Goal: Task Accomplishment & Management: Manage account settings

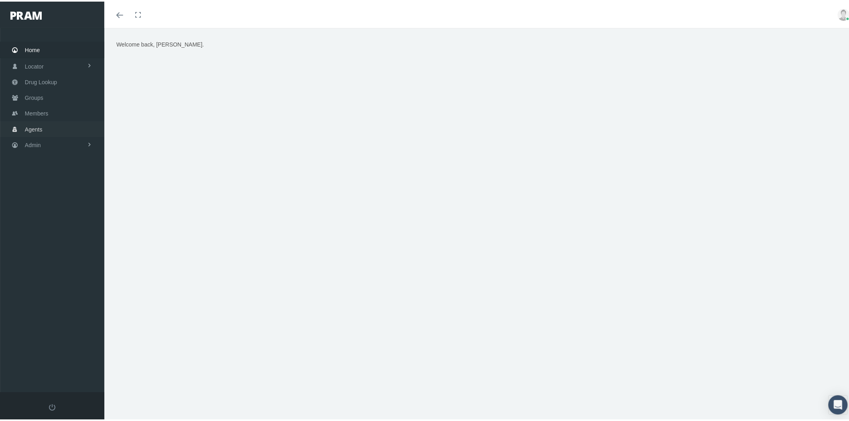
click at [40, 129] on span "Agents" at bounding box center [34, 127] width 18 height 15
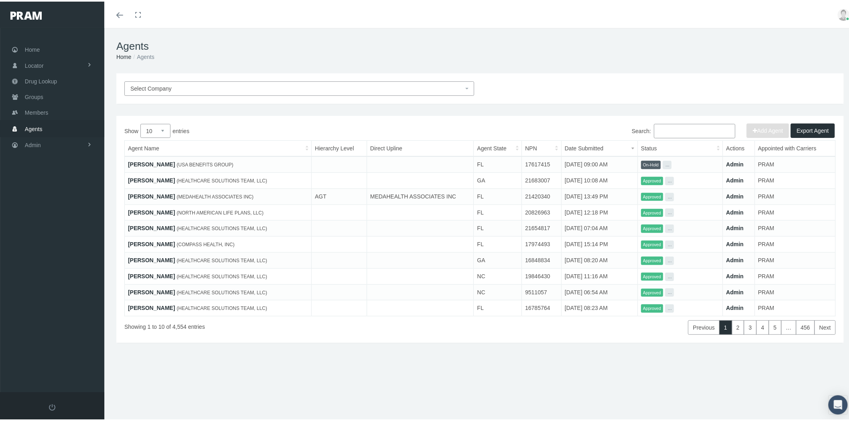
click at [261, 83] on span "Select Company" at bounding box center [296, 87] width 333 height 9
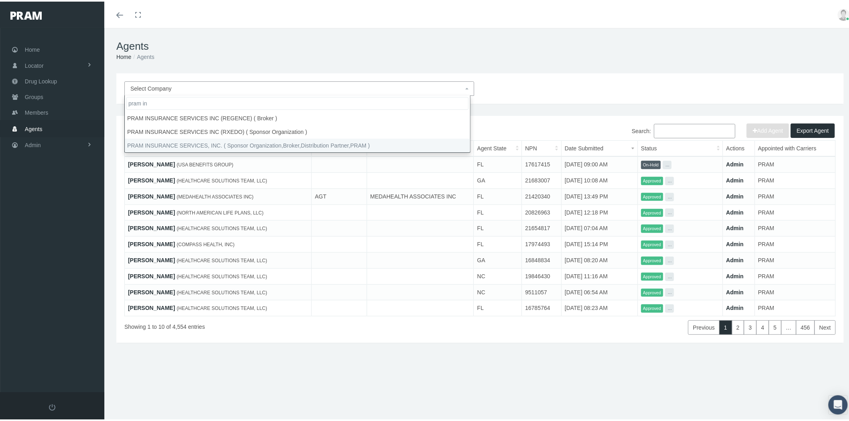
type input "pram in"
select select "53"
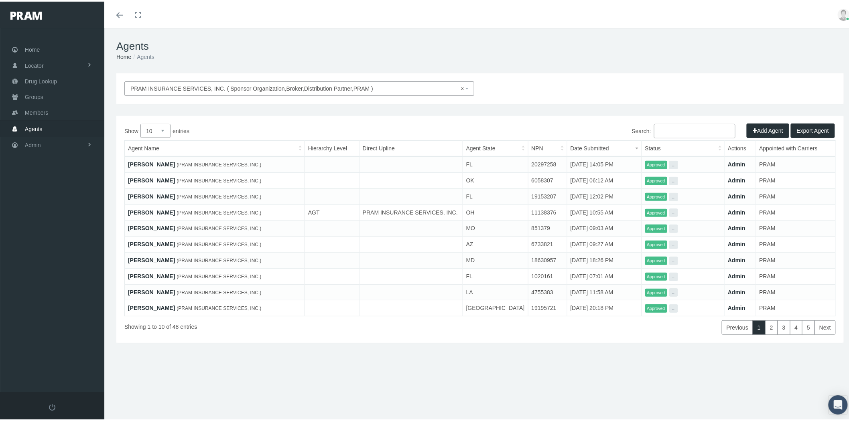
click at [687, 129] on input "Search:" at bounding box center [694, 129] width 81 height 14
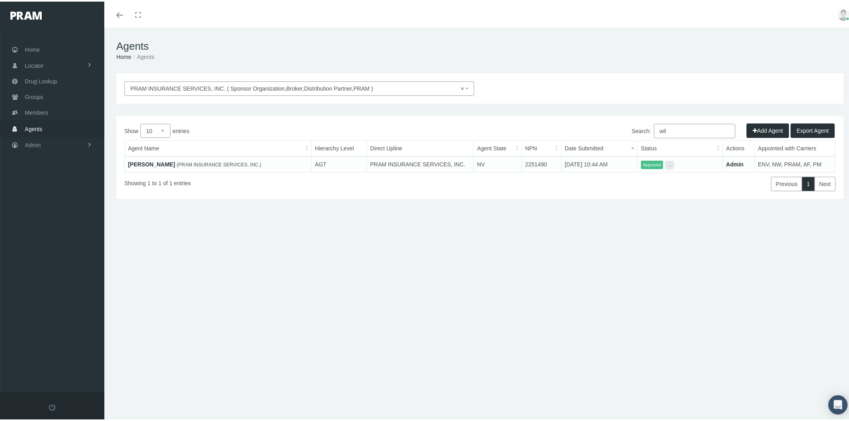
type input "wil"
click at [150, 163] on link "DAVID WILSON" at bounding box center [151, 163] width 47 height 6
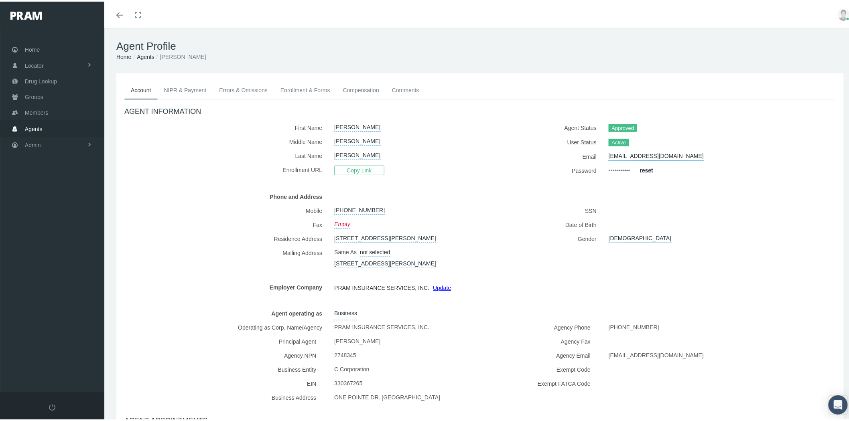
click at [302, 89] on link "Enrollment & Forms" at bounding box center [305, 89] width 63 height 18
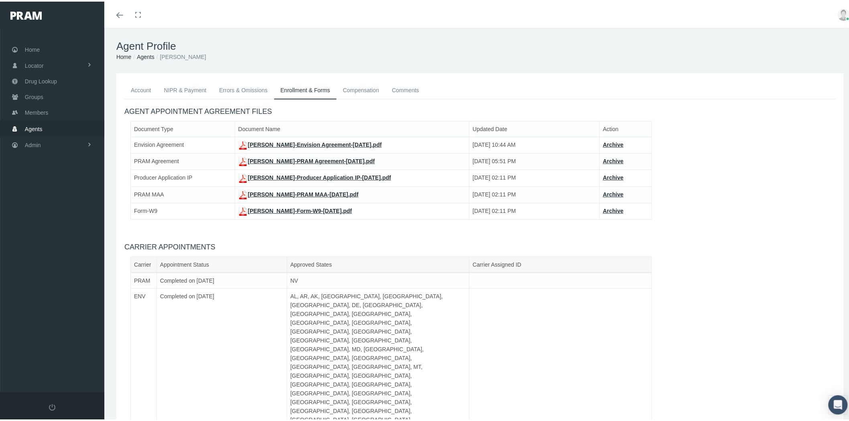
click at [293, 177] on link "DAVID WILSON-Producer Application IP-Sep 29, 2025.pdf" at bounding box center [314, 176] width 153 height 6
click at [273, 190] on link "DAVID WILSON-PRAM MAA-Sep 29, 2025.pdf" at bounding box center [298, 193] width 120 height 6
click at [565, 246] on h4 "CARRIER APPOINTMENTS" at bounding box center [479, 246] width 711 height 9
click at [53, 124] on link "Agents" at bounding box center [52, 127] width 104 height 16
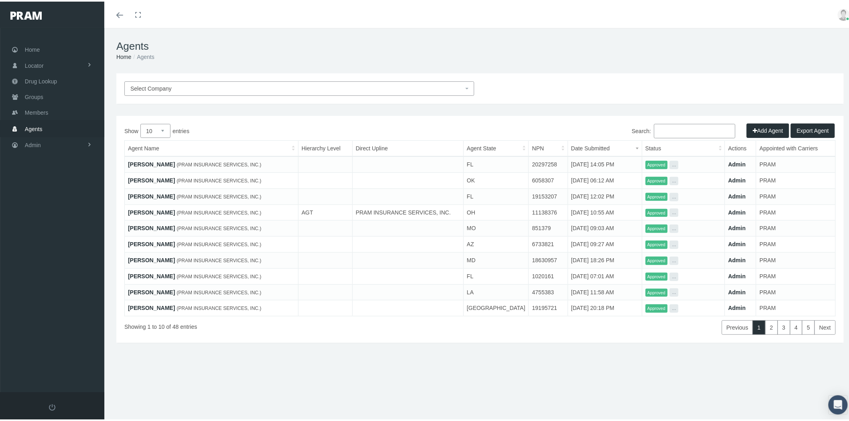
click at [283, 91] on span "Select Company" at bounding box center [296, 87] width 333 height 9
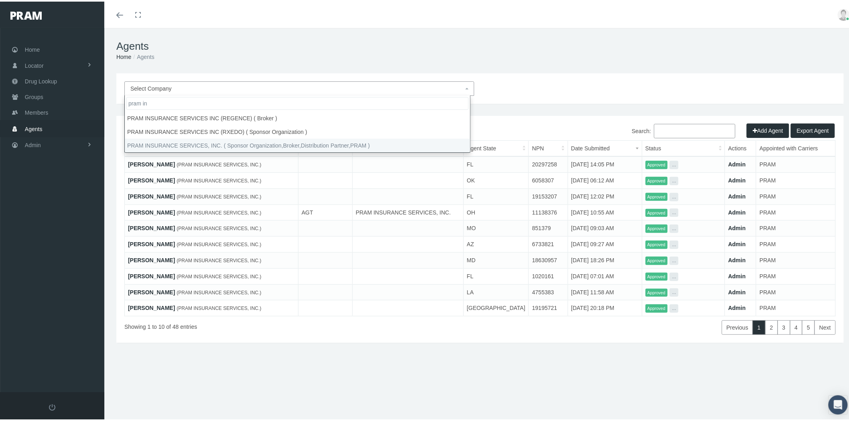
type input "pram in"
select select "53"
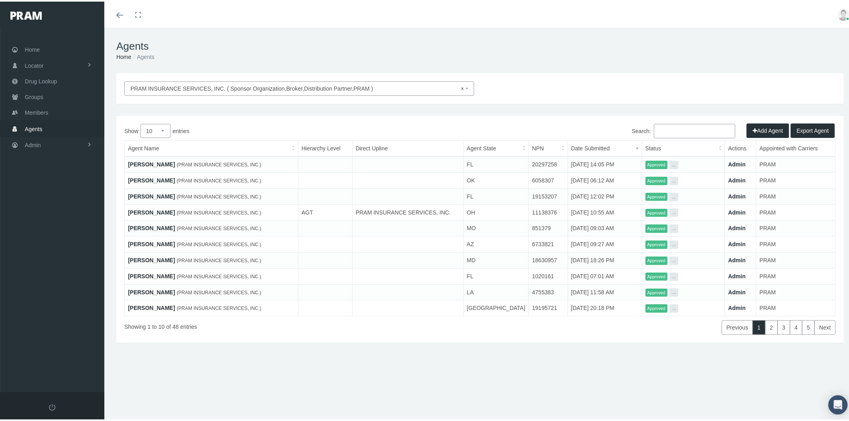
click at [154, 127] on select "10 25 50 100" at bounding box center [155, 129] width 30 height 14
select select "50"
click at [140, 122] on select "10 25 50 100" at bounding box center [155, 129] width 30 height 14
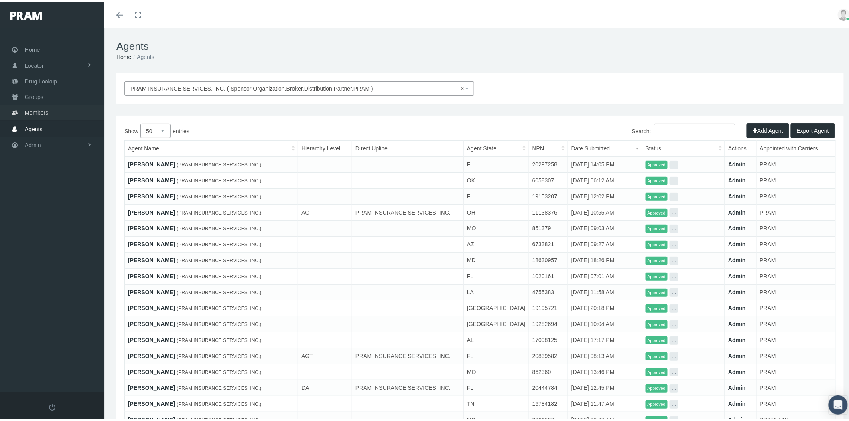
click at [41, 113] on span "Members" at bounding box center [36, 111] width 23 height 15
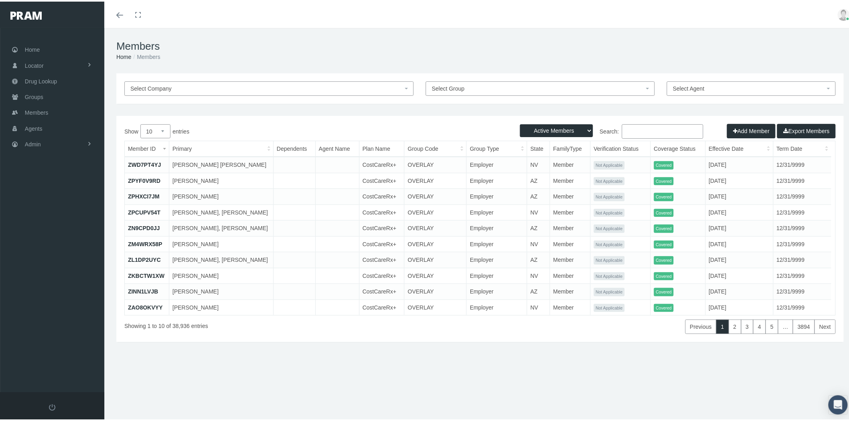
click at [448, 86] on span "Select Group" at bounding box center [448, 87] width 33 height 6
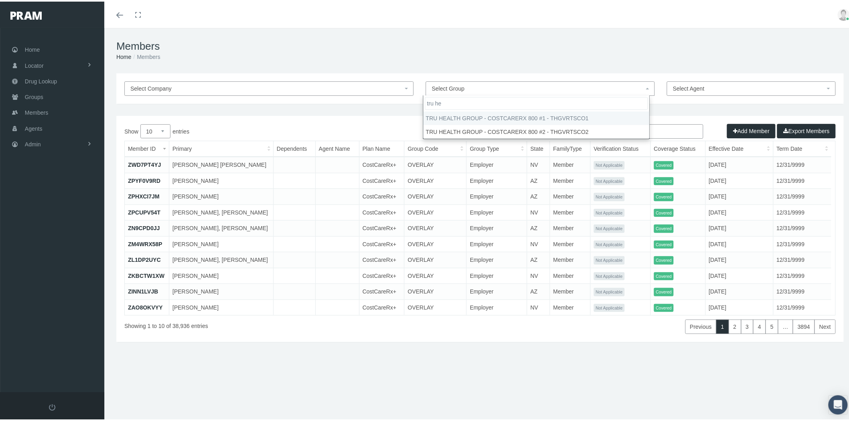
type input "tru he"
select select "30405"
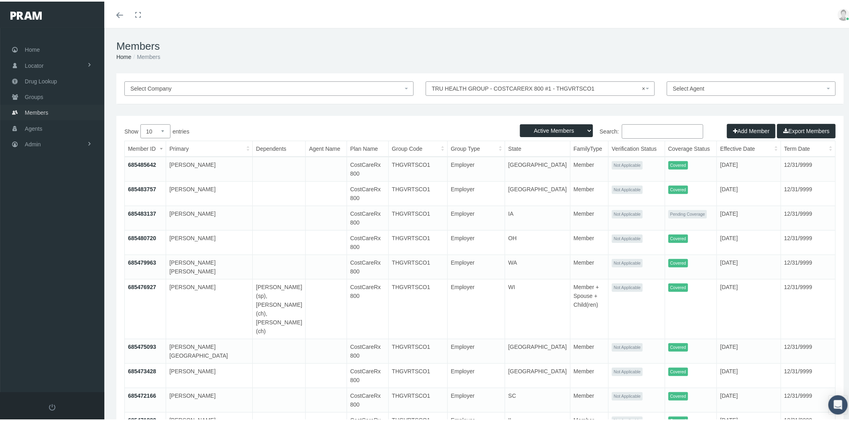
click at [42, 92] on span "Groups" at bounding box center [34, 95] width 18 height 15
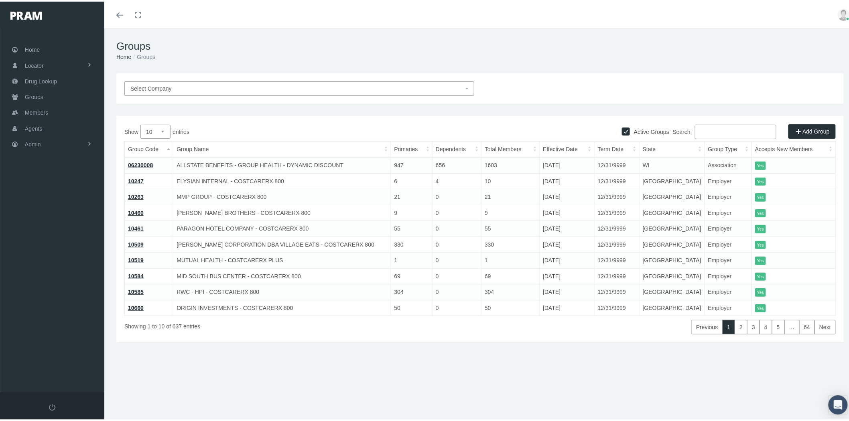
click at [720, 122] on div "Active Groups" at bounding box center [479, 122] width 723 height 0
click at [720, 129] on input "Search:" at bounding box center [735, 130] width 81 height 14
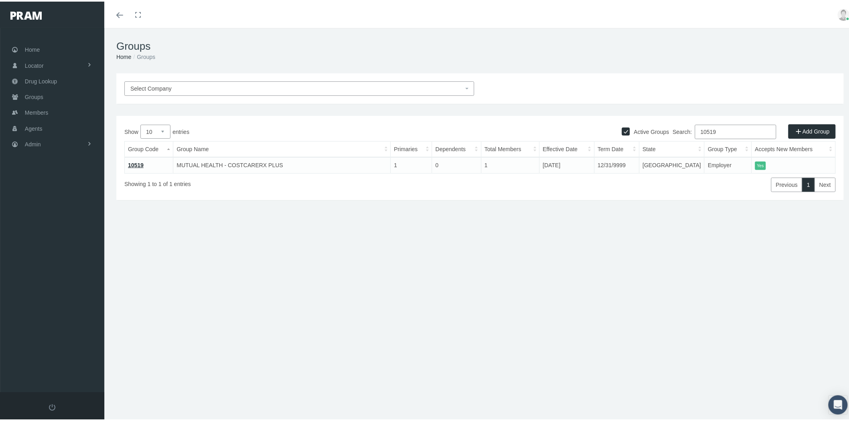
type input "10519"
click at [136, 162] on link "10519" at bounding box center [136, 163] width 16 height 6
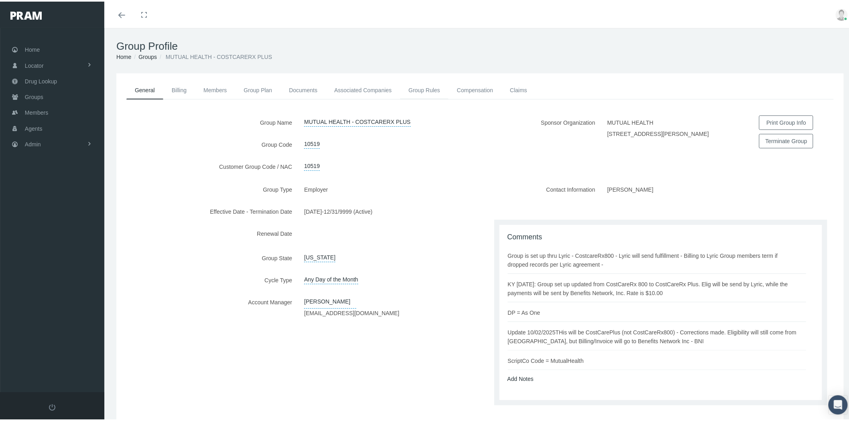
click at [426, 90] on link "Group Rules" at bounding box center [424, 89] width 49 height 18
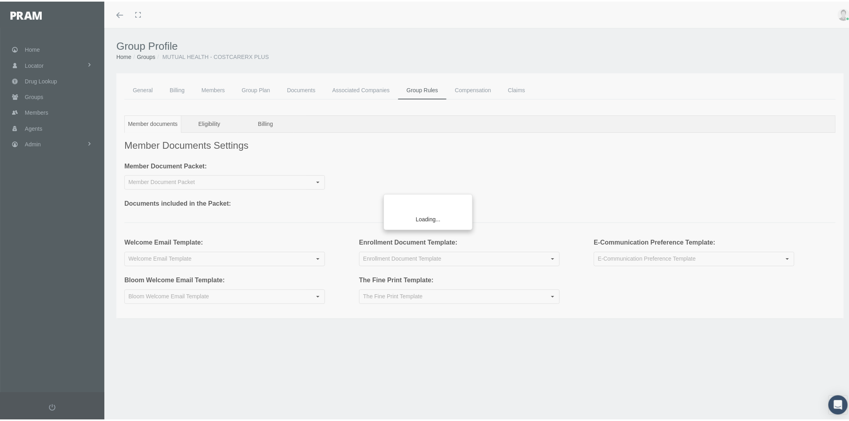
click at [268, 123] on div "Loading..." at bounding box center [424, 210] width 849 height 421
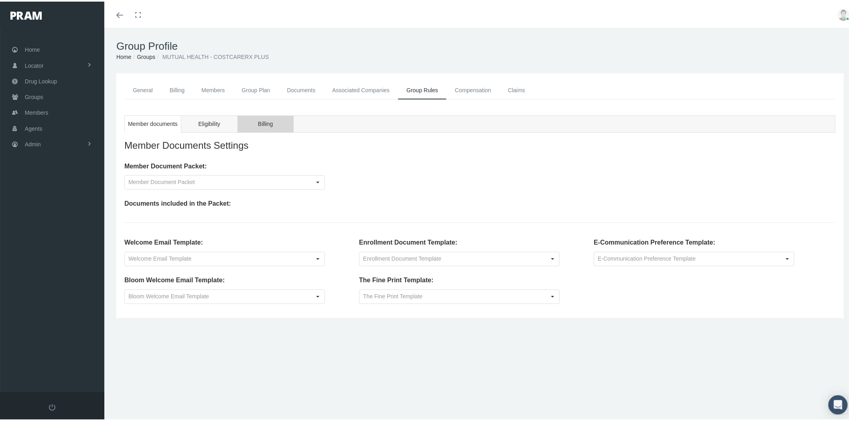
click at [270, 124] on span "Billing" at bounding box center [265, 123] width 15 height 10
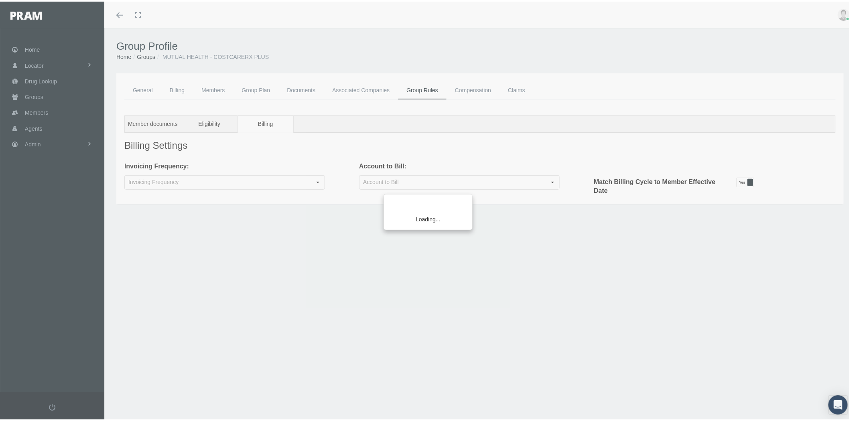
type input "Company"
type input "Monthly"
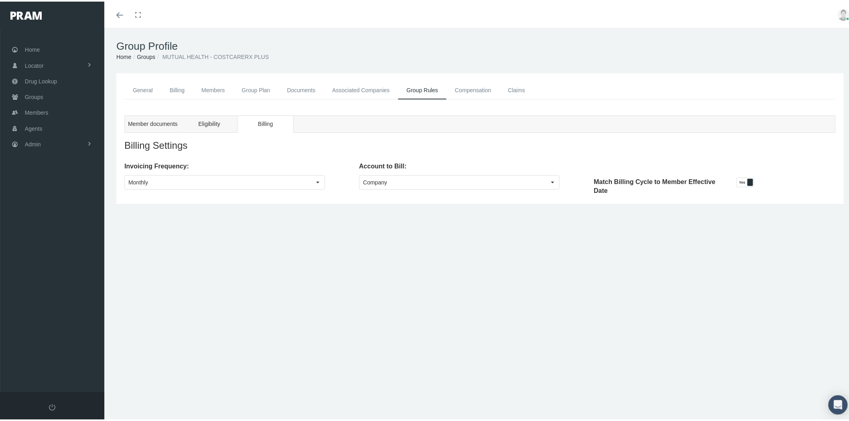
click at [212, 86] on link "Members" at bounding box center [213, 89] width 40 height 18
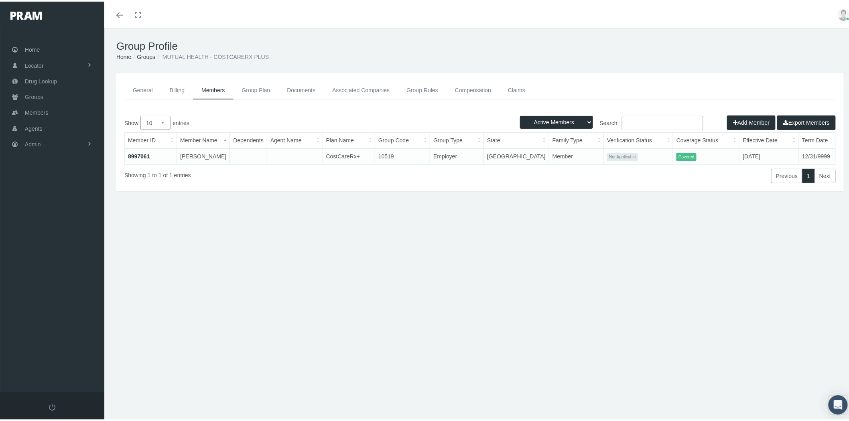
click at [145, 54] on link "Groups" at bounding box center [146, 55] width 18 height 6
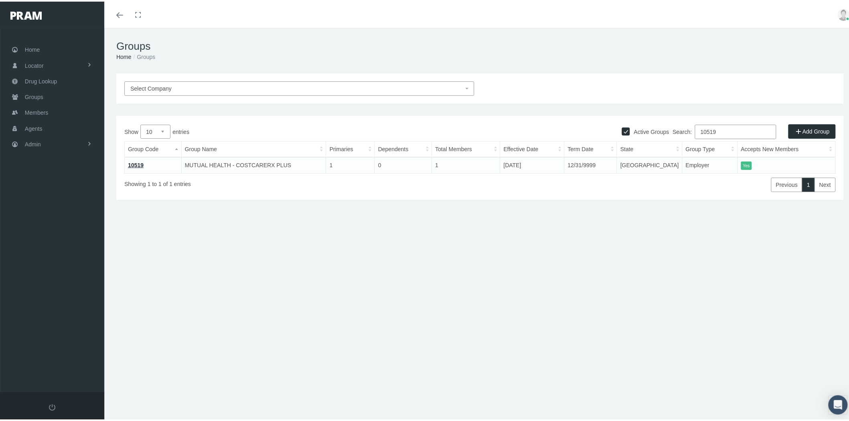
drag, startPoint x: 713, startPoint y: 128, endPoint x: 693, endPoint y: 127, distance: 19.7
click at [693, 127] on label "Search: 10519" at bounding box center [725, 130] width 104 height 14
type input "overl"
click at [145, 160] on link "OVERLAY" at bounding box center [141, 163] width 26 height 6
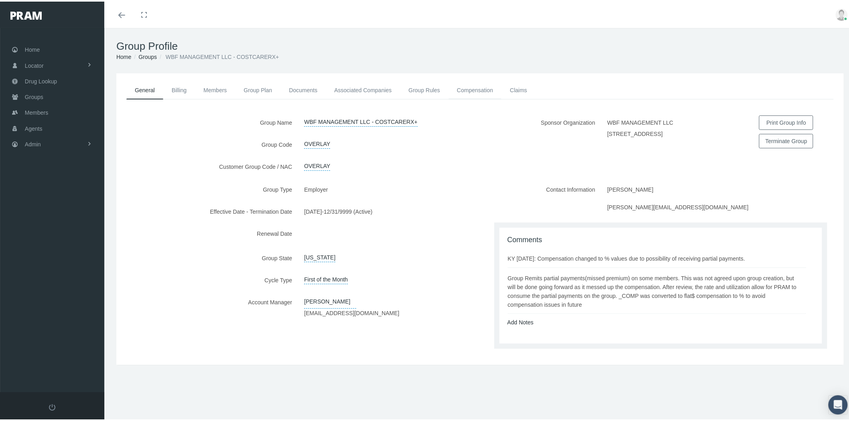
click at [469, 87] on link "Compensation" at bounding box center [475, 89] width 53 height 18
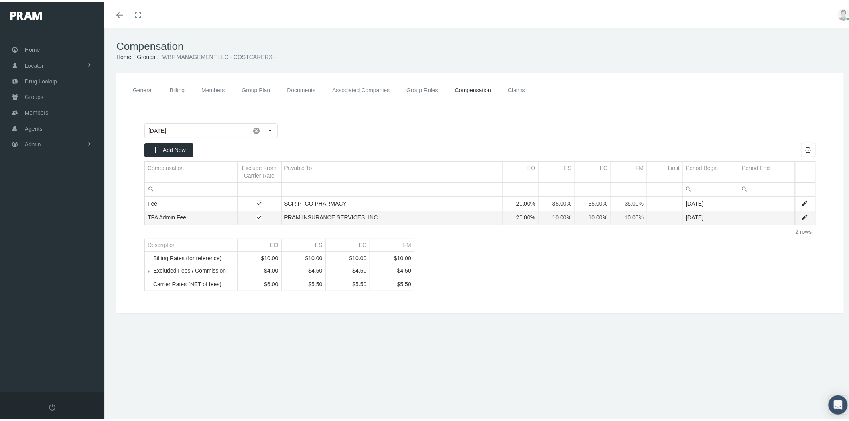
click at [153, 273] on span "Tree list" at bounding box center [153, 269] width 0 height 7
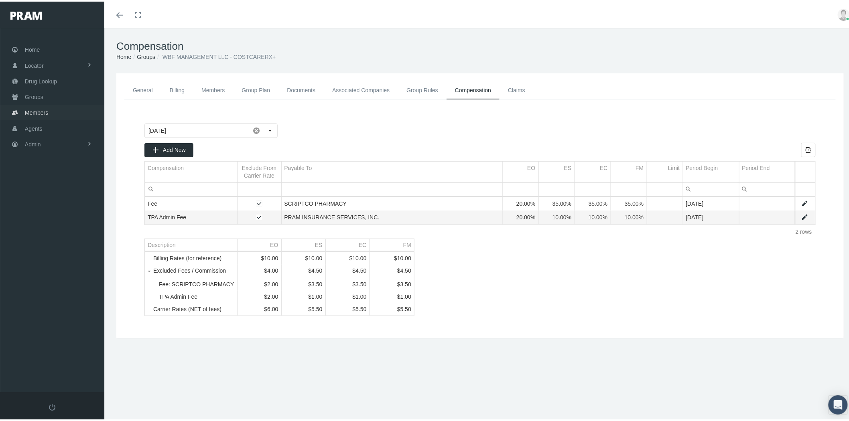
click at [68, 113] on link "Members" at bounding box center [52, 111] width 104 height 16
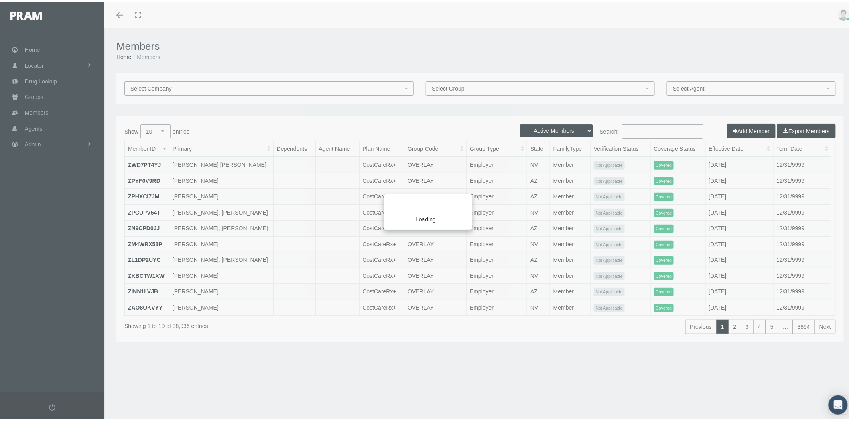
click at [524, 90] on div "Loading..." at bounding box center [424, 210] width 849 height 421
click at [495, 89] on span "Select Group" at bounding box center [538, 87] width 212 height 9
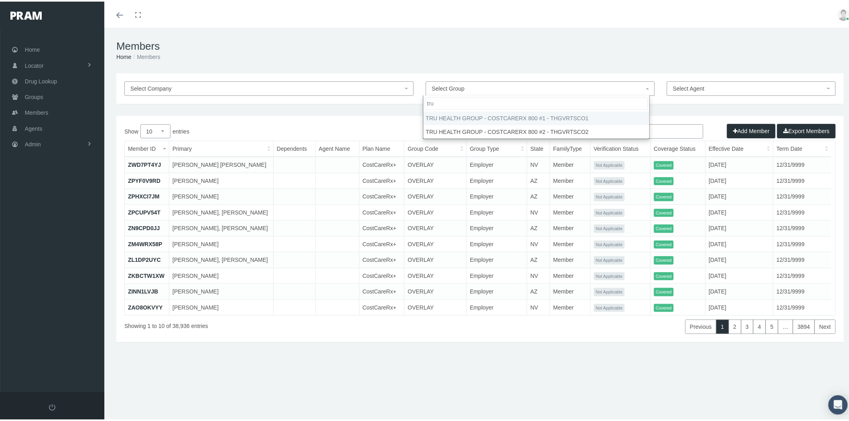
type input "tru"
select select "30405"
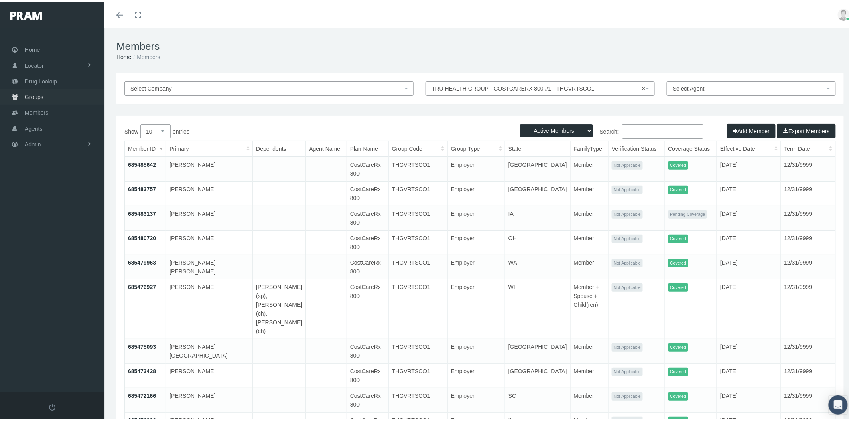
click at [52, 97] on link "Groups" at bounding box center [52, 95] width 104 height 16
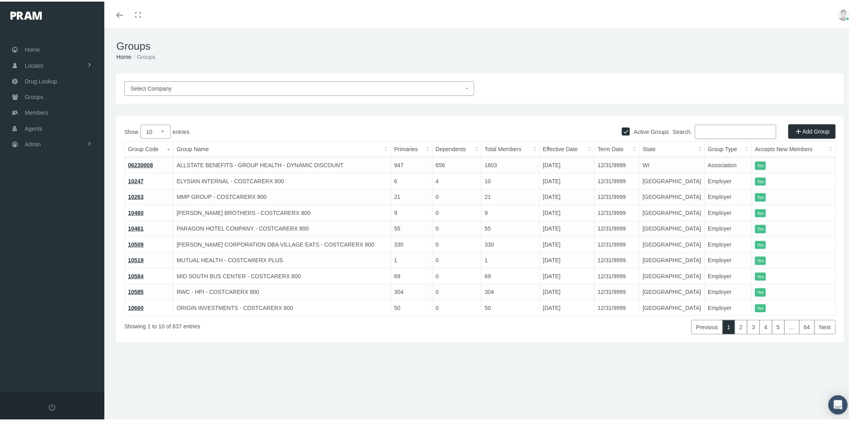
click at [740, 134] on input "Search:" at bounding box center [735, 130] width 81 height 14
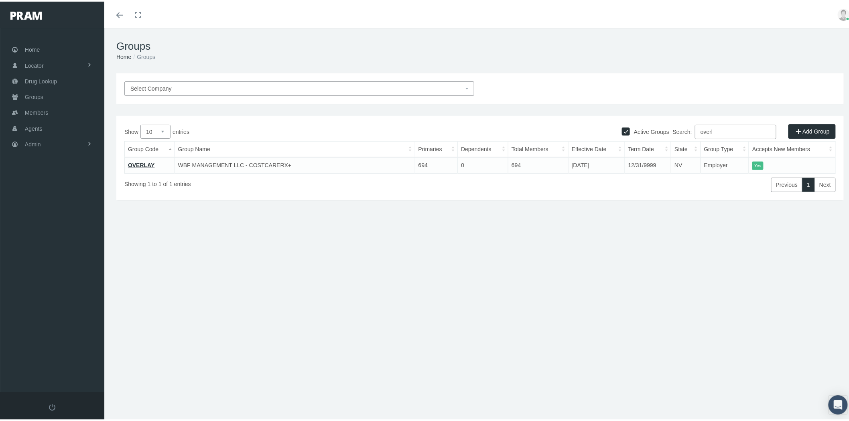
type input "overl"
click at [140, 161] on link "OVERLAY" at bounding box center [141, 163] width 26 height 6
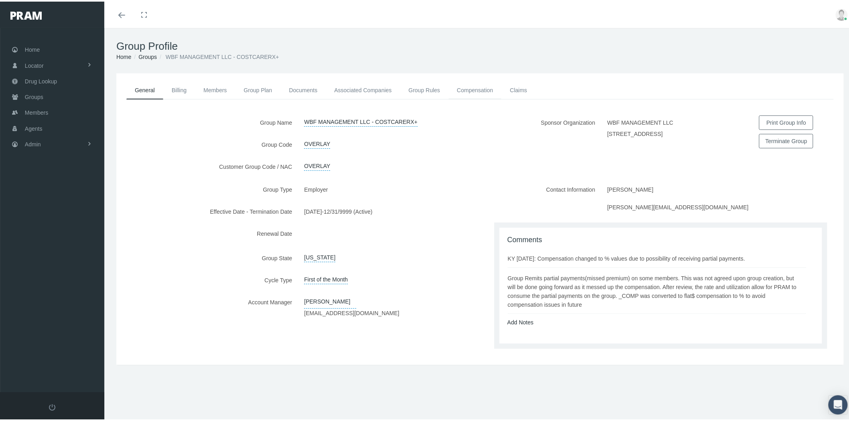
click at [475, 91] on link "Compensation" at bounding box center [475, 89] width 53 height 18
click at [67, 93] on link "Groups" at bounding box center [52, 95] width 104 height 16
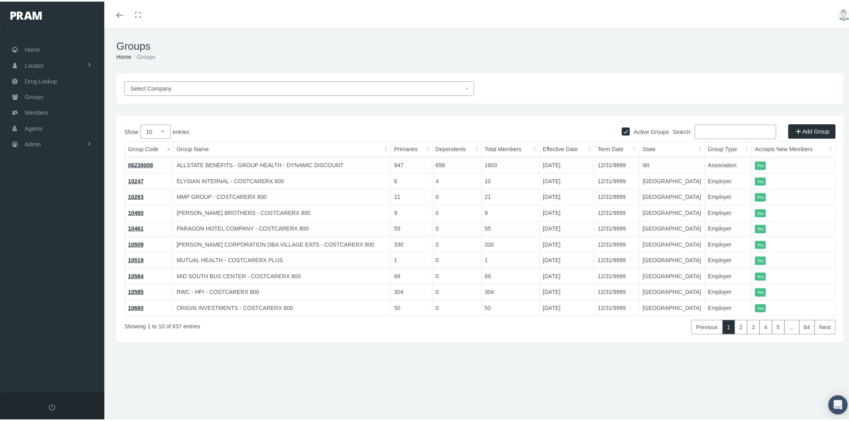
click at [708, 132] on input "Search:" at bounding box center [735, 130] width 81 height 14
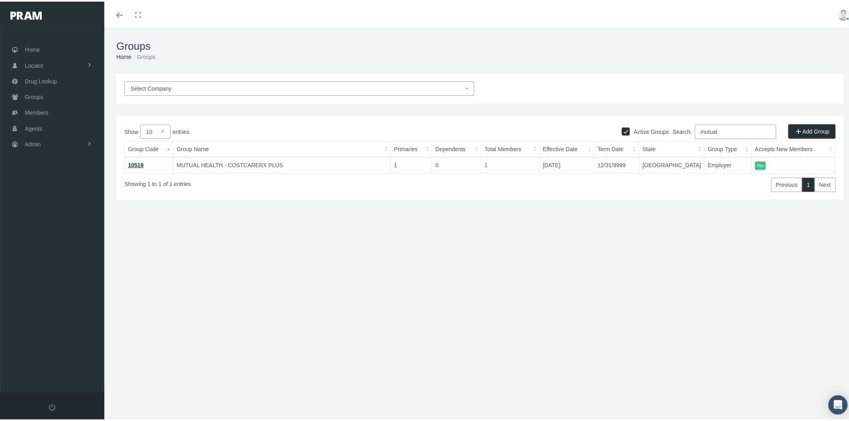
type input "mutual"
click at [137, 164] on link "10519" at bounding box center [136, 163] width 16 height 6
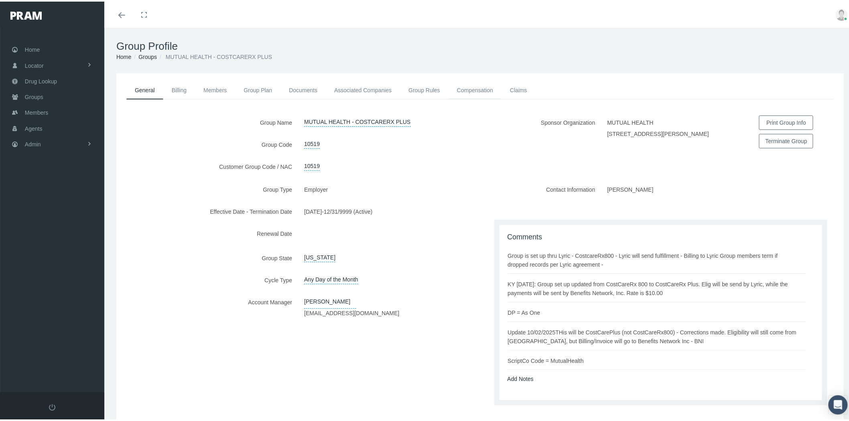
drag, startPoint x: 475, startPoint y: 87, endPoint x: 459, endPoint y: 83, distance: 16.9
click at [475, 87] on link "Compensation" at bounding box center [475, 89] width 53 height 18
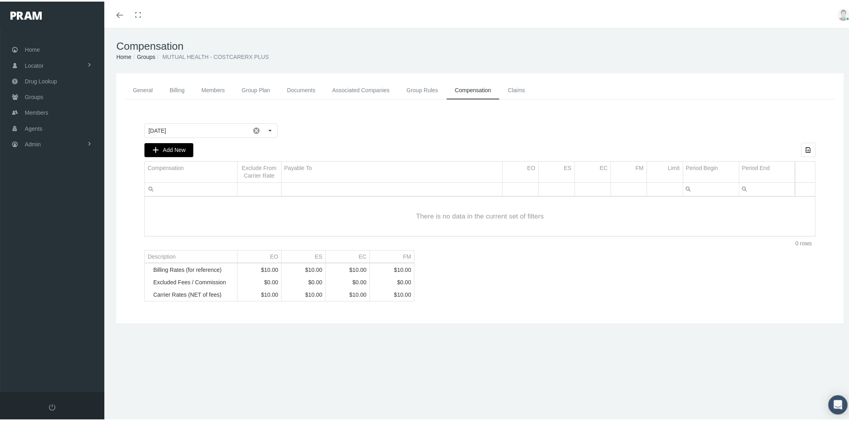
click at [178, 150] on span "Add New" at bounding box center [174, 148] width 23 height 6
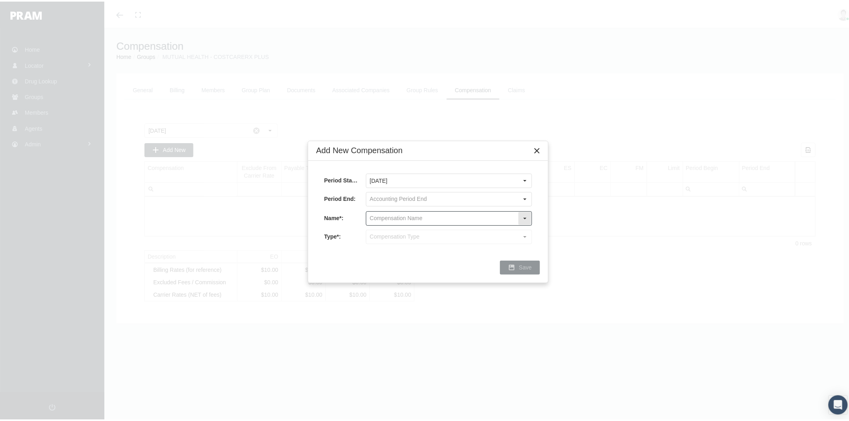
click at [418, 217] on input "text" at bounding box center [442, 217] width 152 height 14
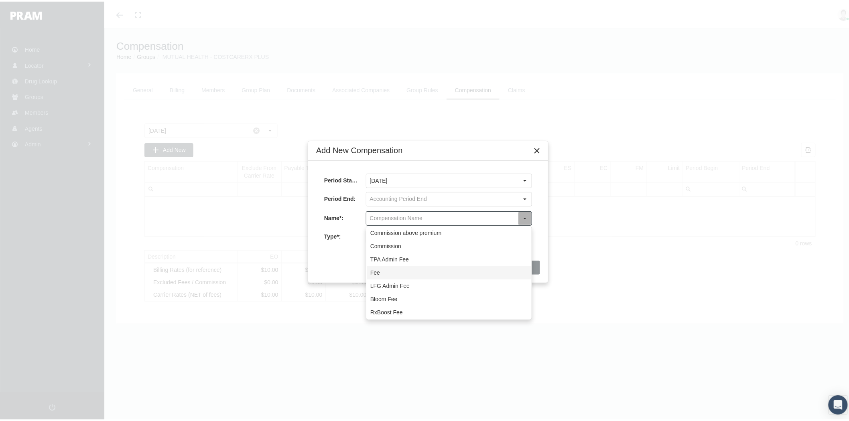
click at [411, 274] on div "Fee" at bounding box center [449, 271] width 164 height 13
type input "Fee"
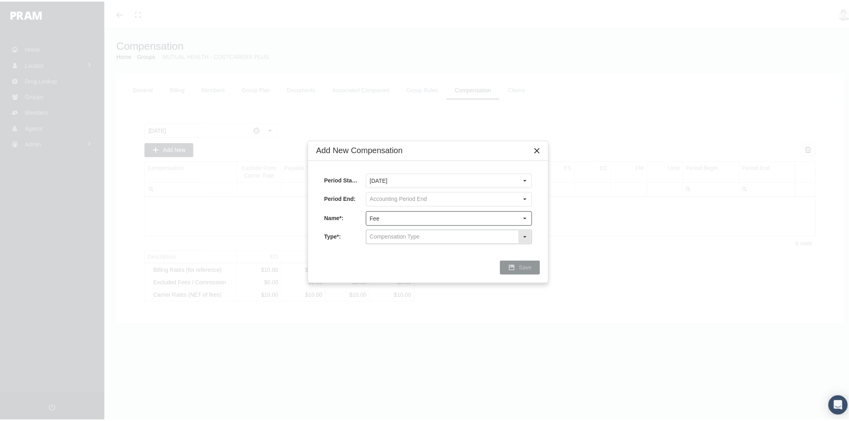
click at [398, 231] on input "text" at bounding box center [442, 236] width 152 height 14
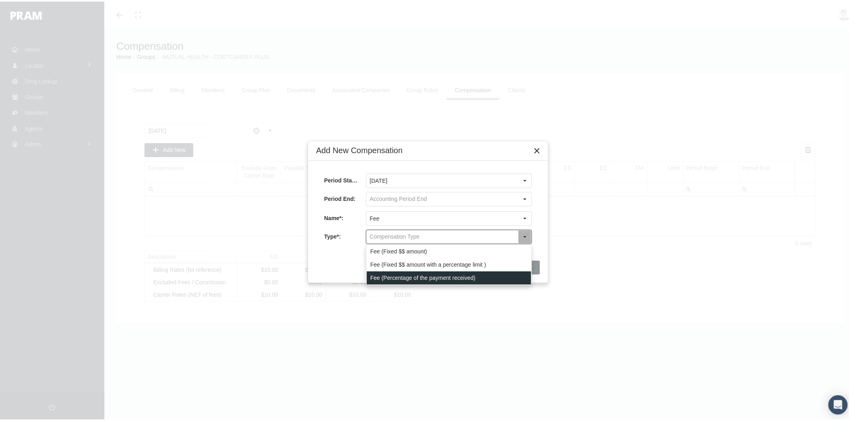
click at [406, 275] on div "Fee (Percentage of the payment received)" at bounding box center [449, 276] width 164 height 13
type input "Fee (Percentage of the payment received)"
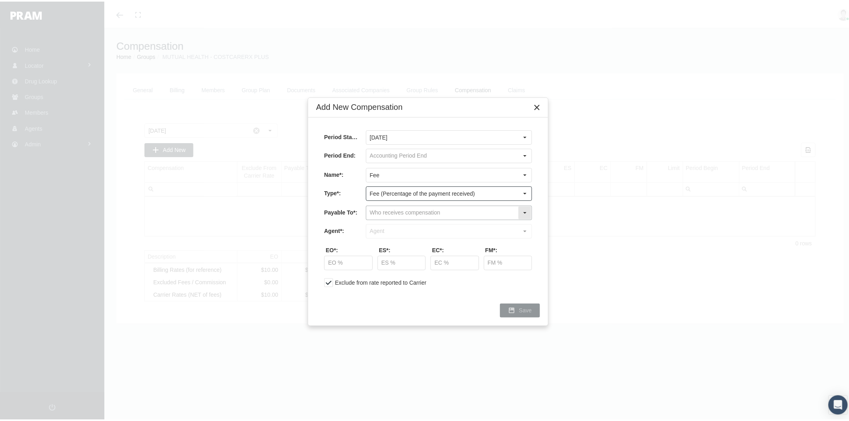
click at [411, 213] on input "text" at bounding box center [442, 212] width 152 height 14
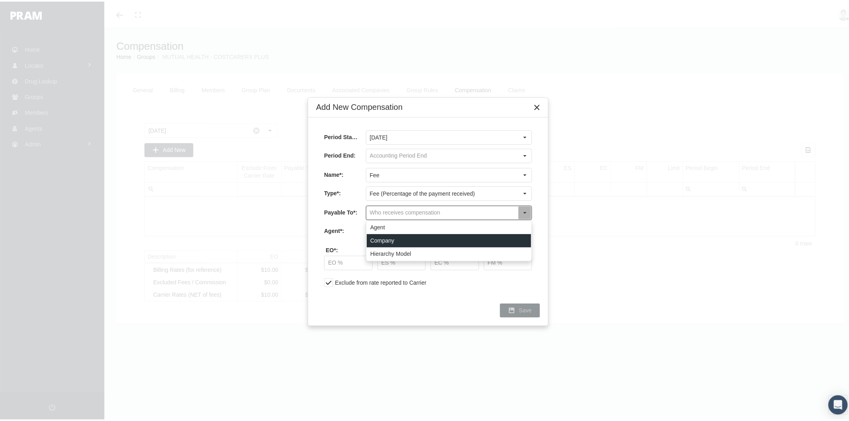
click at [399, 237] on div "Company" at bounding box center [449, 239] width 164 height 13
type input "Company"
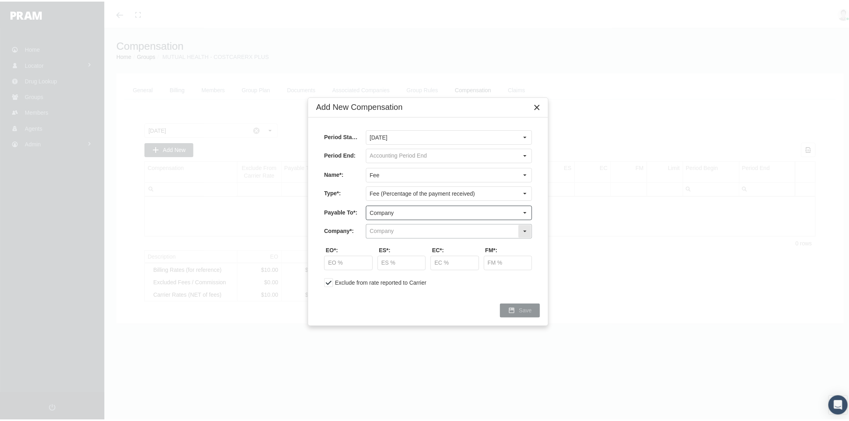
click at [401, 229] on input "text" at bounding box center [442, 230] width 152 height 14
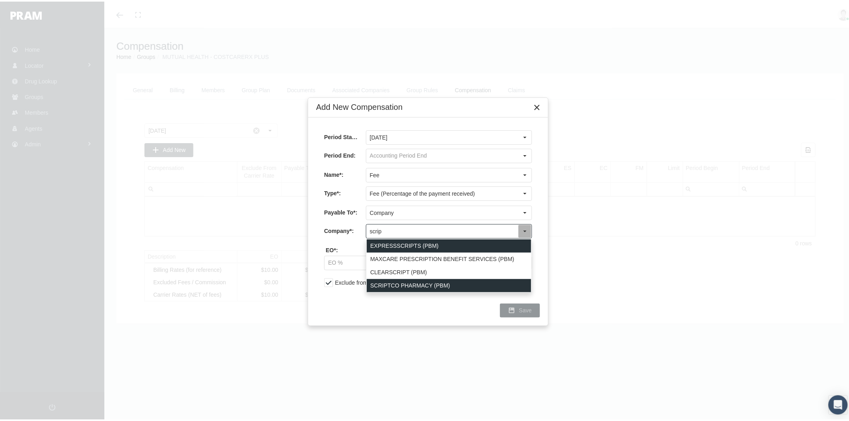
click at [406, 285] on div "SCRIPTCO PHARMACY (PBM)" at bounding box center [449, 284] width 164 height 13
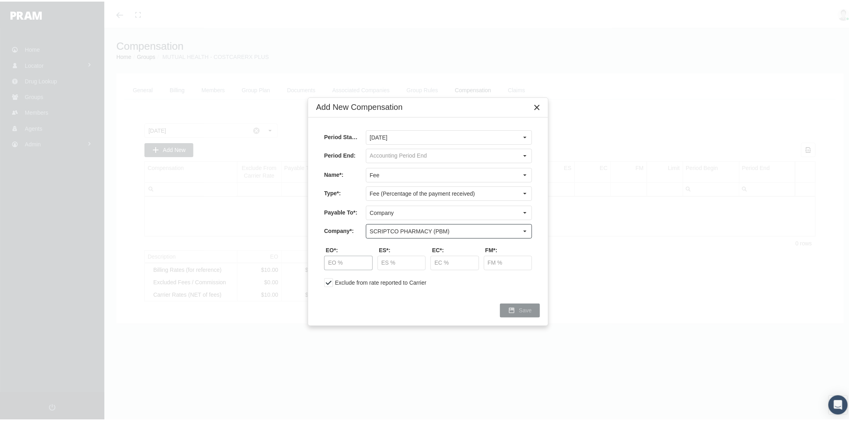
type input "SCRIPTCO PHARMACY (PBM)"
click at [344, 256] on input "text" at bounding box center [349, 262] width 48 height 14
type input "20.00 %"
type input "35.00 %"
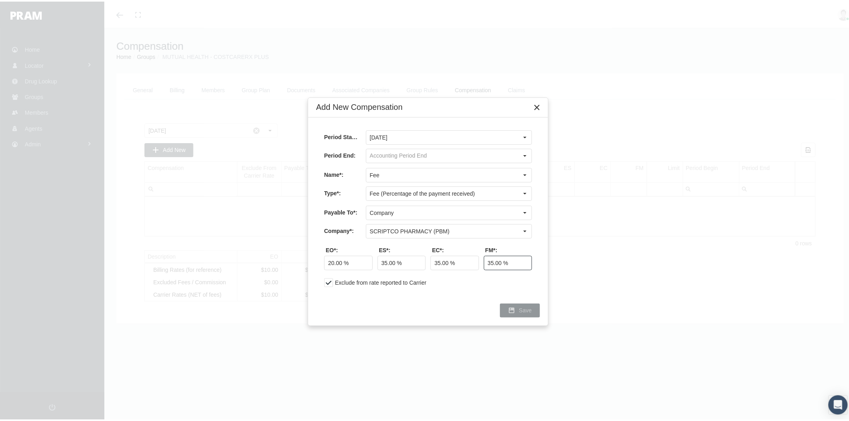
type input "35.00 %"
click at [463, 290] on div "Period Start*: October 2025 Period End: Name*: Fee Pull down to refresh... Rele…" at bounding box center [428, 205] width 240 height 178
click at [526, 310] on span "Save" at bounding box center [525, 309] width 13 height 6
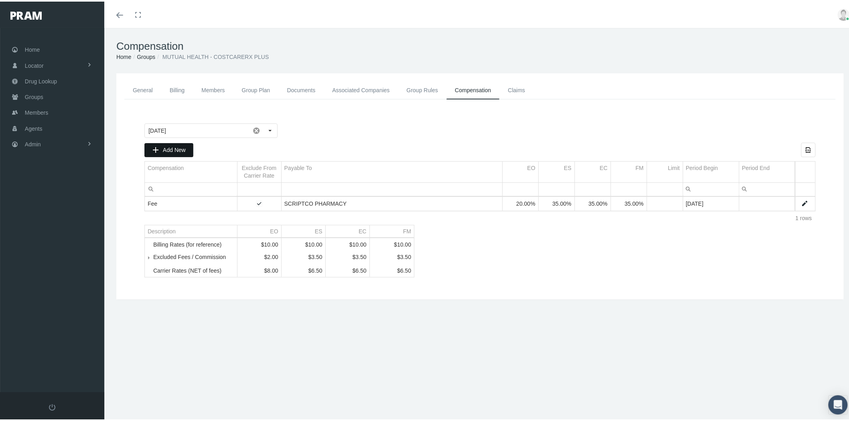
click at [177, 147] on span "Add New" at bounding box center [174, 148] width 23 height 6
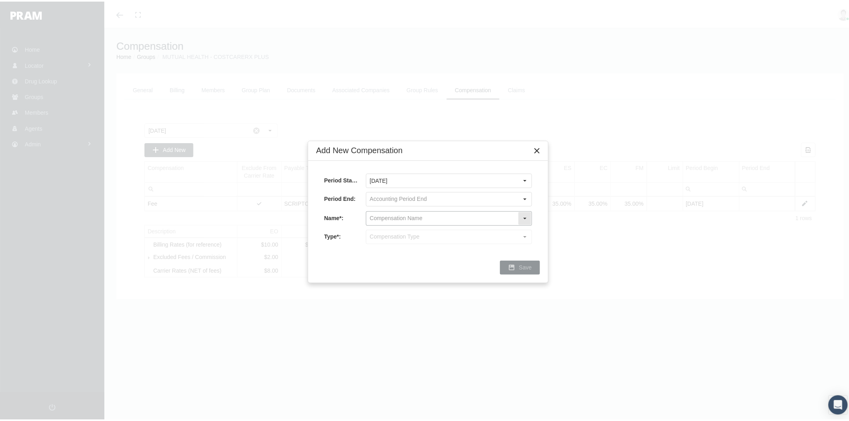
click at [403, 214] on input "text" at bounding box center [442, 217] width 152 height 14
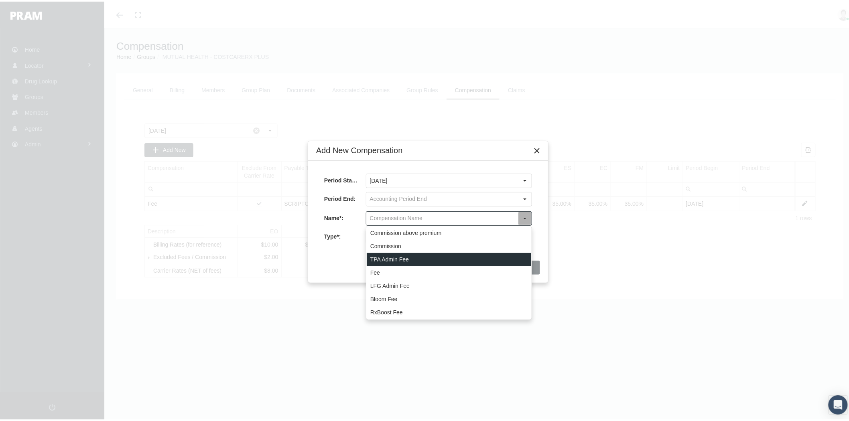
drag, startPoint x: 404, startPoint y: 255, endPoint x: 400, endPoint y: 240, distance: 15.3
click at [404, 255] on div "TPA Admin Fee" at bounding box center [449, 258] width 164 height 13
type input "TPA Admin Fee"
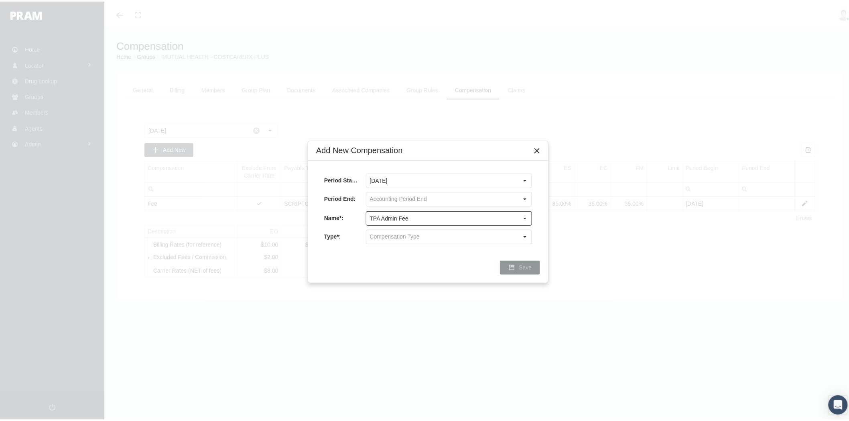
click at [396, 240] on input "text" at bounding box center [442, 236] width 152 height 14
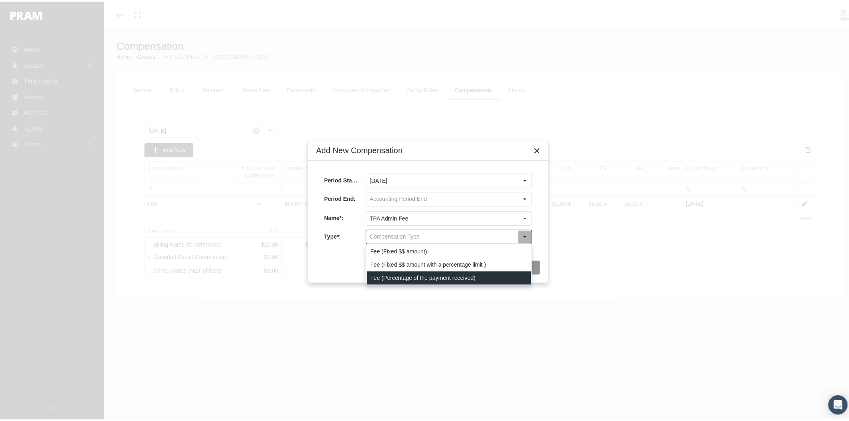
click at [405, 279] on div "Fee (Percentage of the payment received)" at bounding box center [449, 276] width 164 height 13
type input "Fee (Percentage of the payment received)"
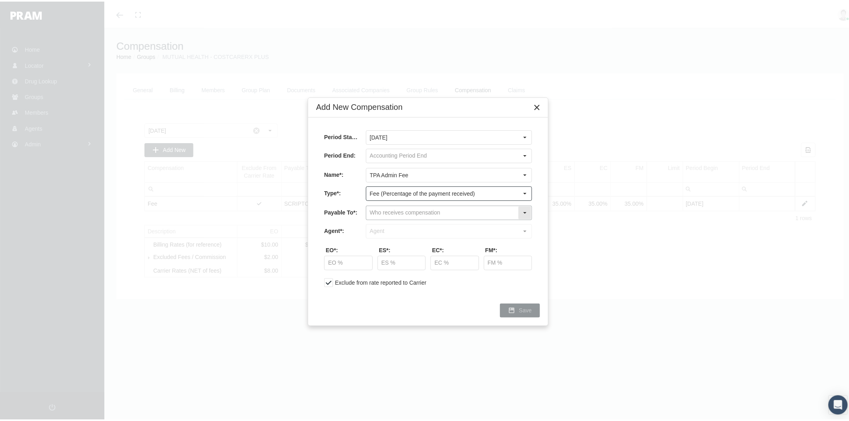
click at [394, 210] on input "text" at bounding box center [442, 212] width 152 height 14
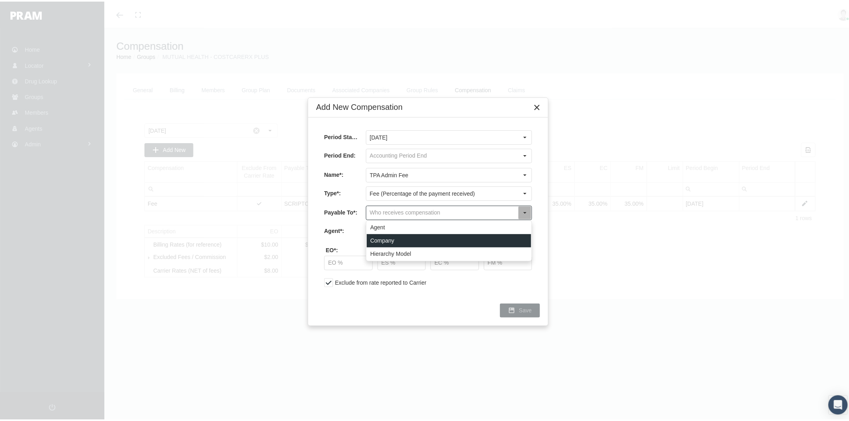
click at [394, 238] on div "Company" at bounding box center [449, 239] width 164 height 13
type input "Company"
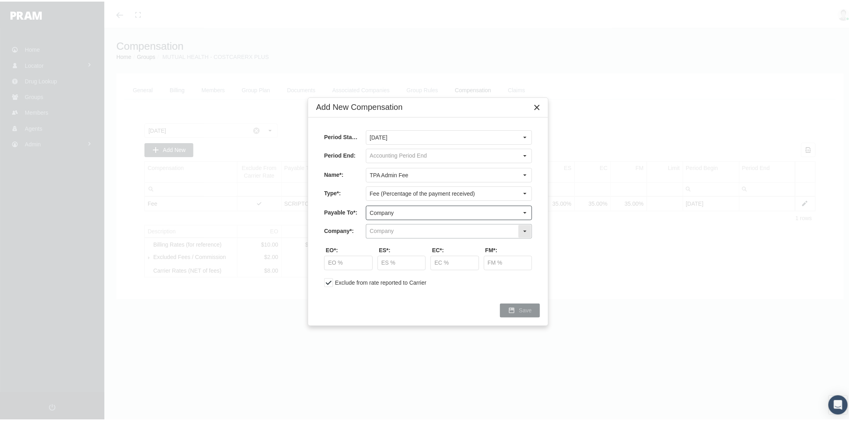
click at [392, 231] on input "text" at bounding box center [442, 230] width 152 height 14
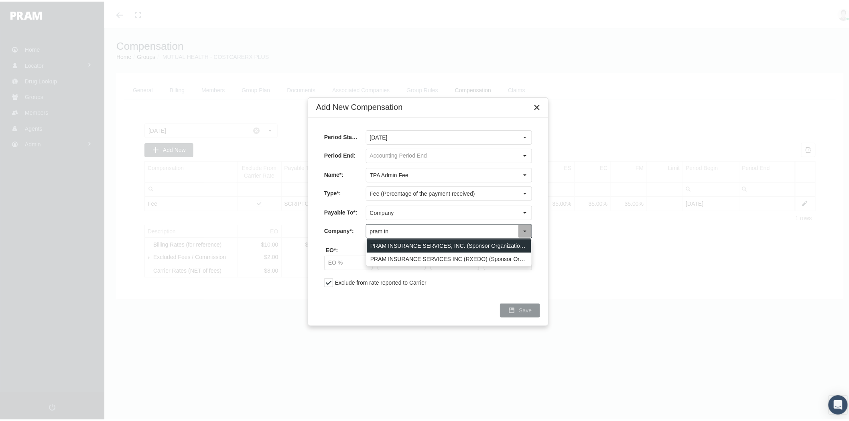
drag, startPoint x: 420, startPoint y: 242, endPoint x: 410, endPoint y: 247, distance: 11.7
click at [420, 242] on div "PRAM INSURANCE SERVICES, INC. (Sponsor Organization, Broker, Distribution Partn…" at bounding box center [449, 244] width 164 height 13
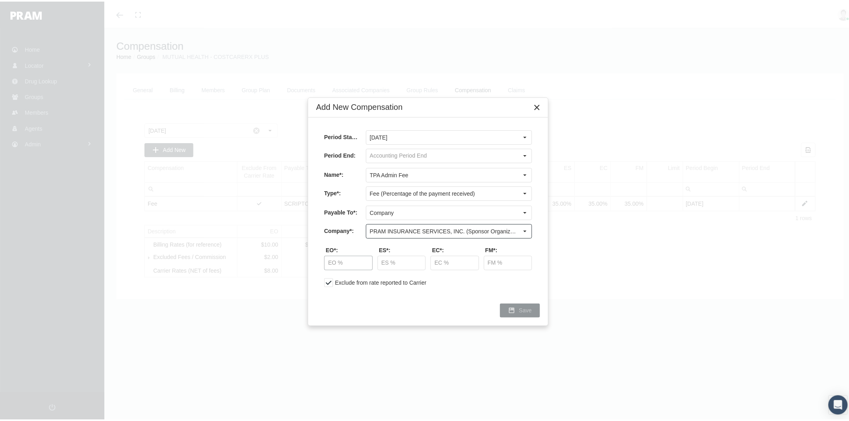
type input "PRAM INSURANCE SERVICES, INC. (Sponsor Organization, Broker, Distribution Partn…"
click at [362, 260] on input "text" at bounding box center [349, 262] width 48 height 14
type input "20.00 %"
type input "10.00 %"
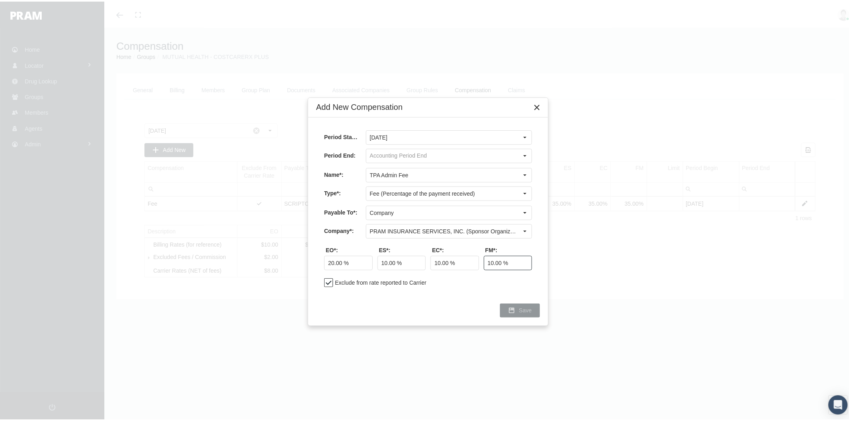
type input "10.00 %"
click at [517, 311] on div "Save" at bounding box center [519, 308] width 39 height 13
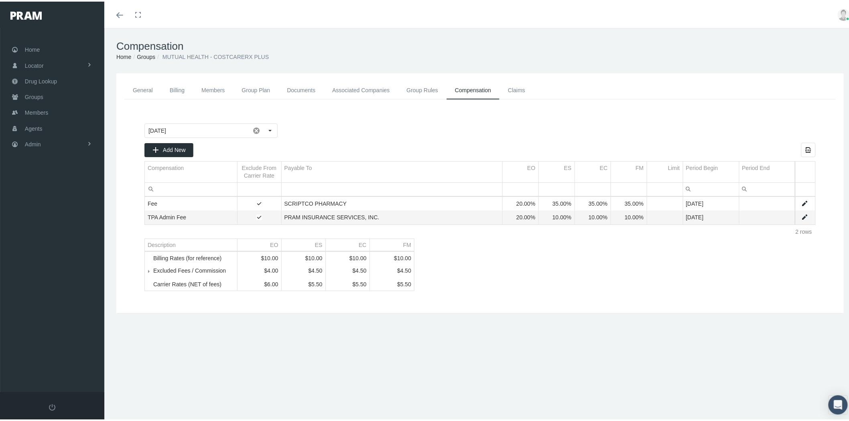
click at [141, 86] on link "General" at bounding box center [142, 89] width 37 height 18
click at [57, 139] on link "Admin" at bounding box center [52, 143] width 104 height 16
click at [66, 242] on link "Companies" at bounding box center [52, 249] width 104 height 14
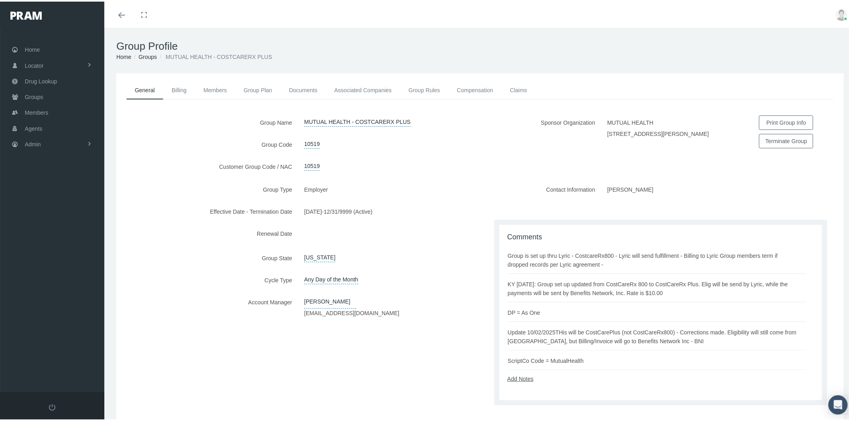
click at [522, 378] on link "Add Notes" at bounding box center [521, 377] width 26 height 6
click at [529, 394] on textarea at bounding box center [661, 402] width 307 height 41
type textarea "S"
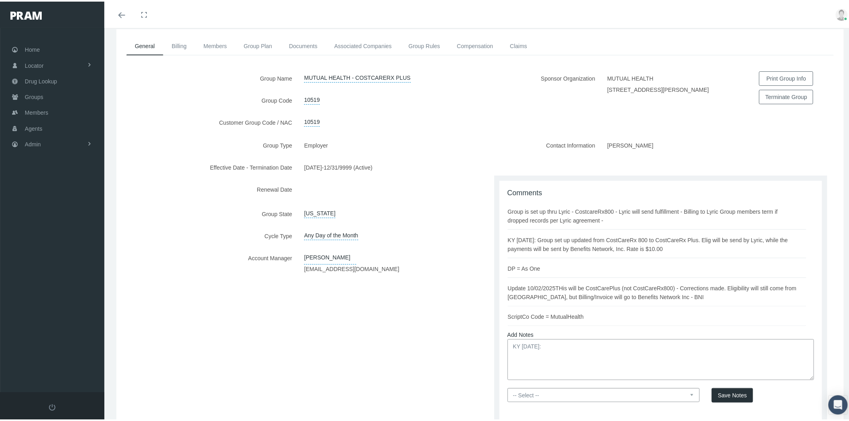
scroll to position [45, 0]
type textarea "KY [DATE]: Compensation entered as for the Overlay group with the same product …"
click at [688, 390] on select "-- Select -- PRAM Only Everyone" at bounding box center [604, 393] width 193 height 14
select select "0"
click at [508, 386] on select "-- Select -- PRAM Only Everyone" at bounding box center [604, 393] width 193 height 14
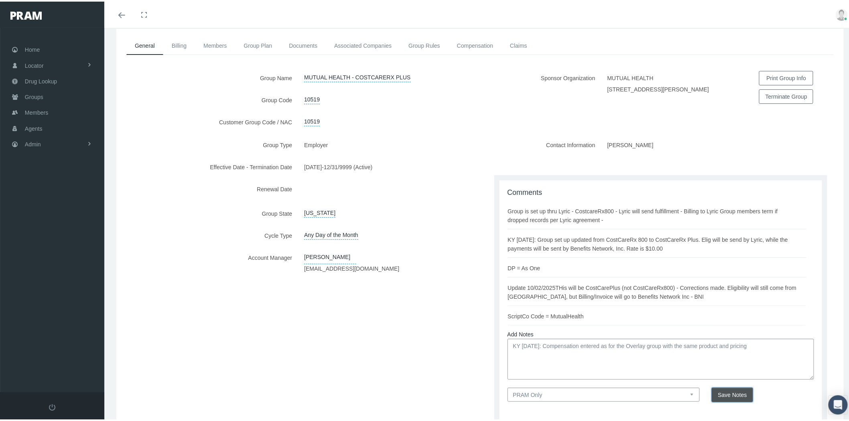
click at [719, 388] on button "Save Notes" at bounding box center [732, 393] width 41 height 14
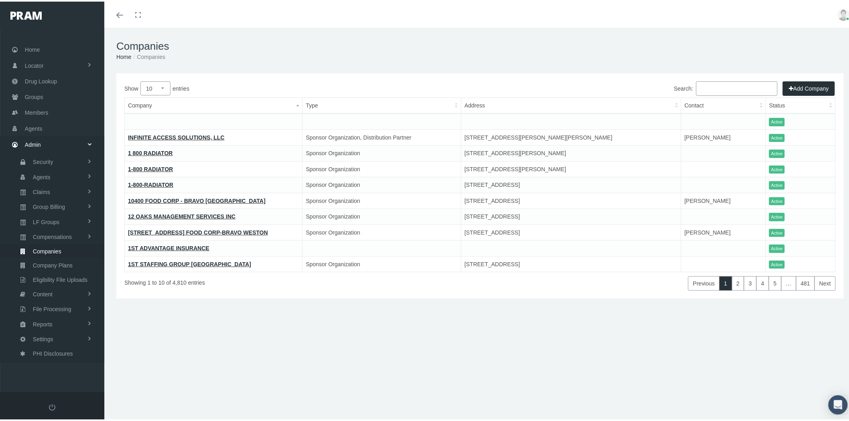
click at [700, 91] on input "Search:" at bounding box center [736, 87] width 81 height 14
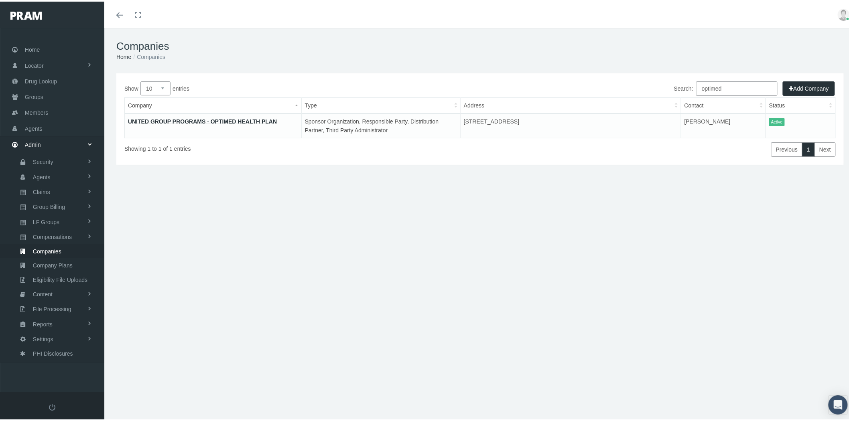
type input "optimed"
click at [57, 94] on link "Groups" at bounding box center [52, 95] width 104 height 16
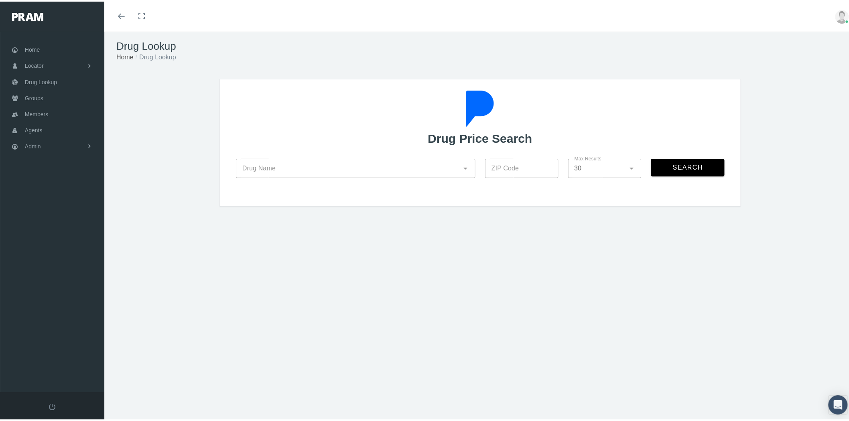
click at [401, 169] on input "Drug Name" at bounding box center [347, 167] width 223 height 10
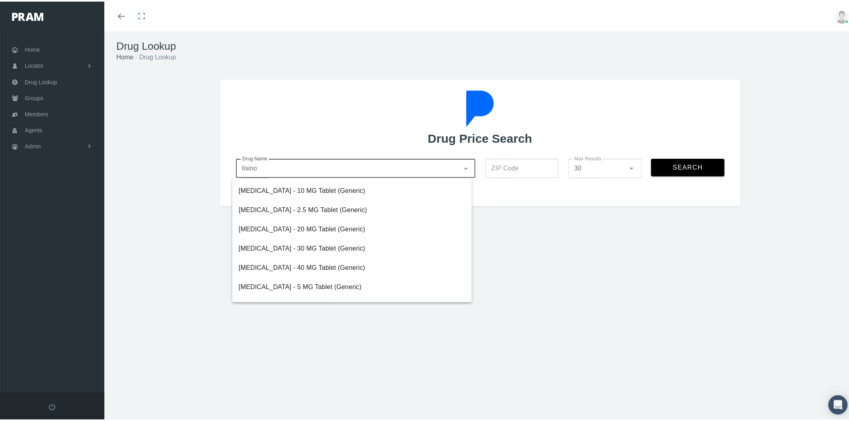
drag, startPoint x: 331, startPoint y: 229, endPoint x: 354, endPoint y: 223, distance: 23.2
click at [332, 229] on div "[MEDICAL_DATA] - 20 MG Tablet (Generic)" at bounding box center [352, 228] width 227 height 10
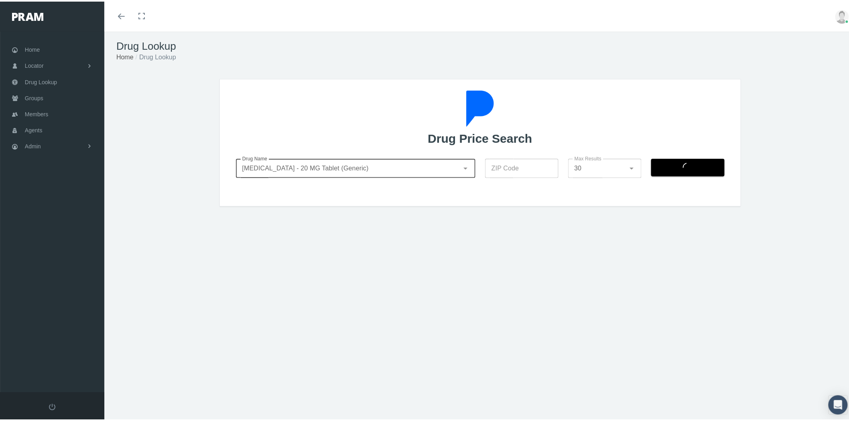
type input "[MEDICAL_DATA] - 20 MG Tablet (Generic)"
click at [498, 163] on input "ZIP Code" at bounding box center [521, 166] width 73 height 19
type input "92821"
click at [679, 165] on span "Search" at bounding box center [687, 165] width 31 height 7
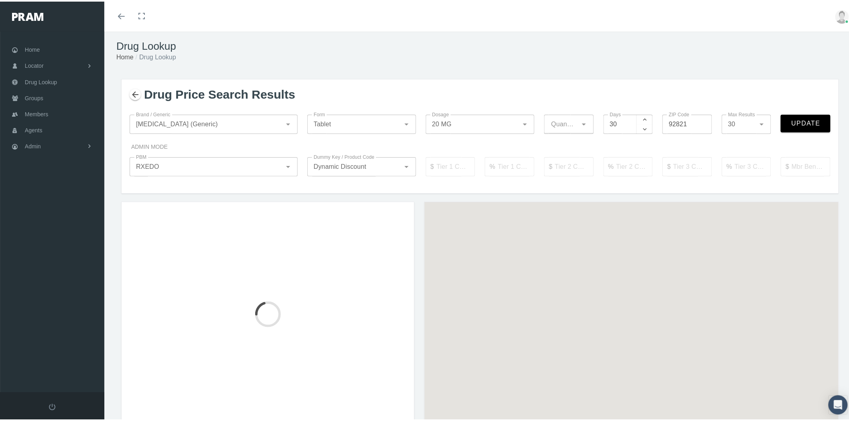
type input "15"
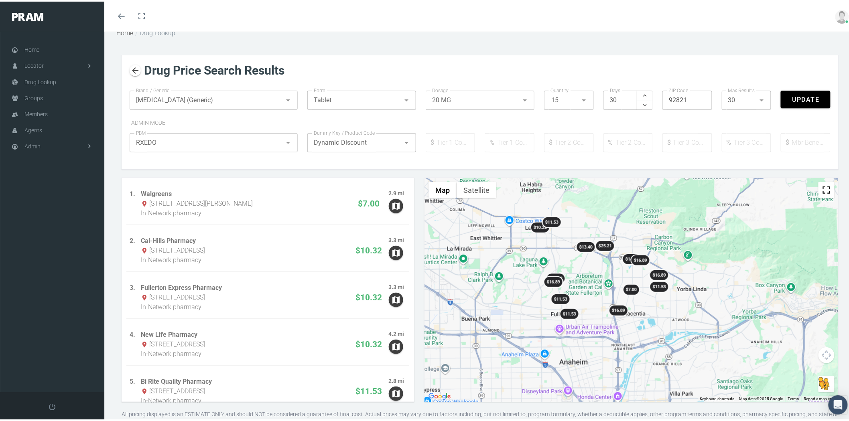
scroll to position [45, 0]
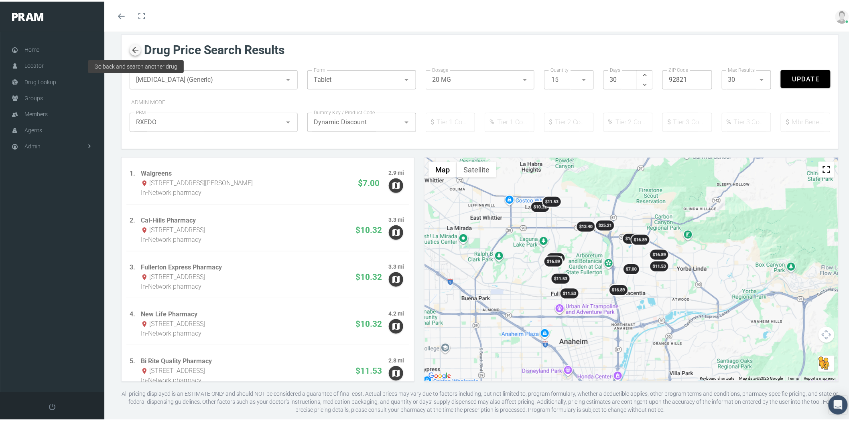
click at [134, 50] on icon "button" at bounding box center [135, 49] width 10 height 10
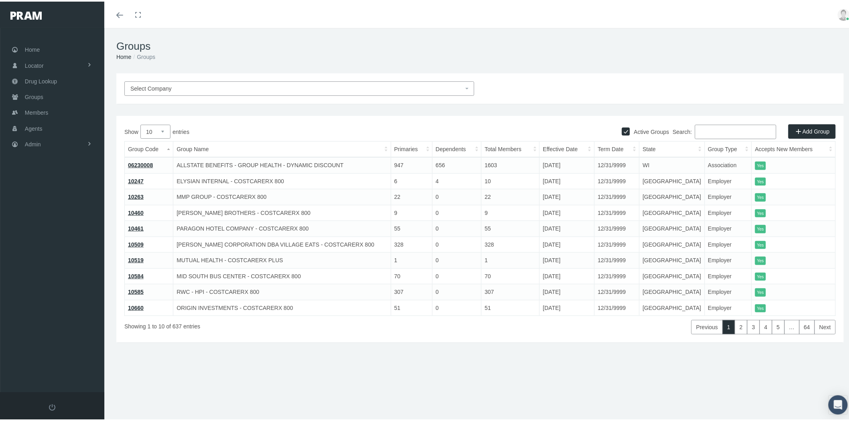
click at [722, 128] on input "Search:" at bounding box center [735, 130] width 81 height 14
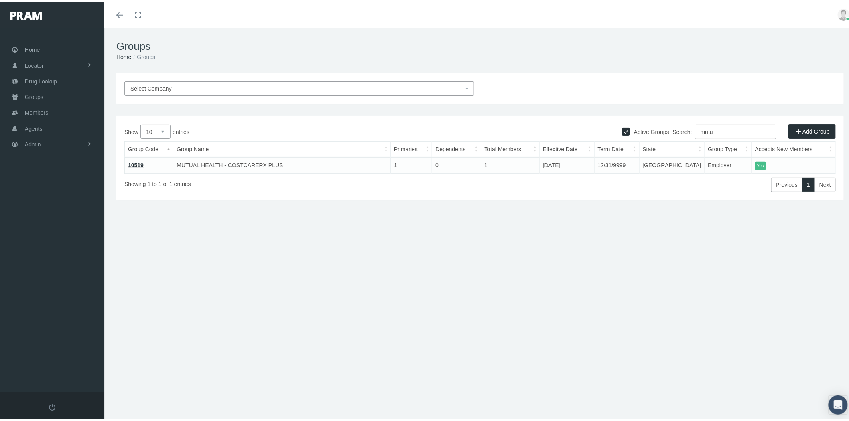
type input "mutu"
click at [135, 162] on link "10519" at bounding box center [136, 163] width 16 height 6
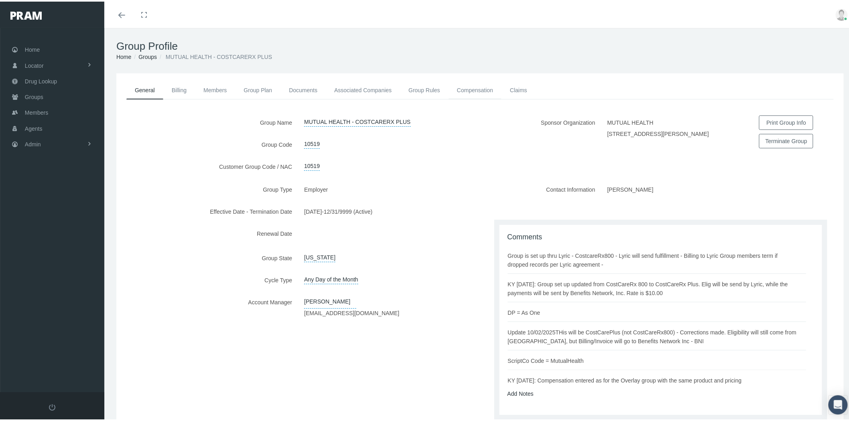
click at [481, 83] on link "Compensation" at bounding box center [475, 89] width 53 height 18
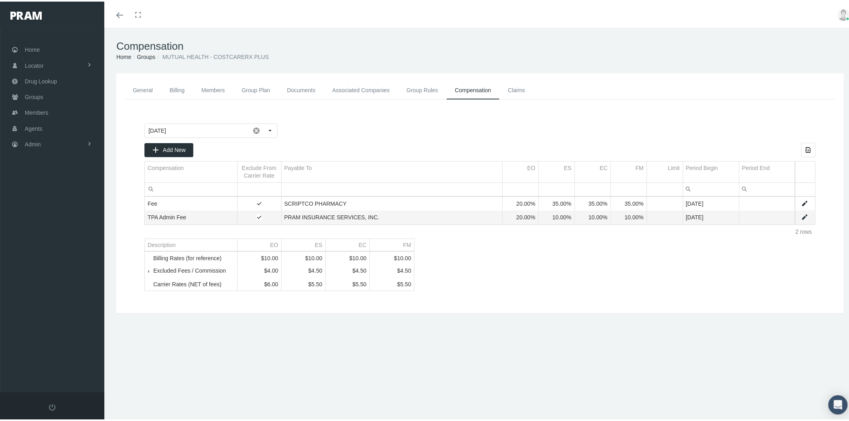
click at [153, 273] on span "Tree list" at bounding box center [153, 269] width 0 height 7
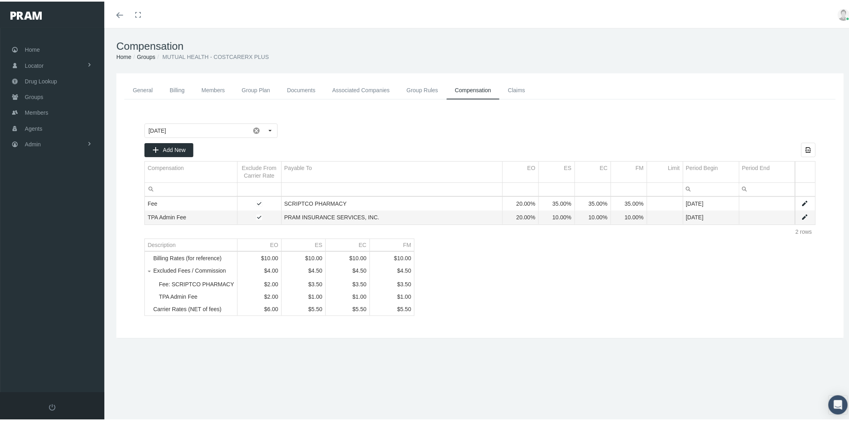
click at [153, 273] on span "Tree list" at bounding box center [153, 269] width 0 height 7
